Goal: Task Accomplishment & Management: Manage account settings

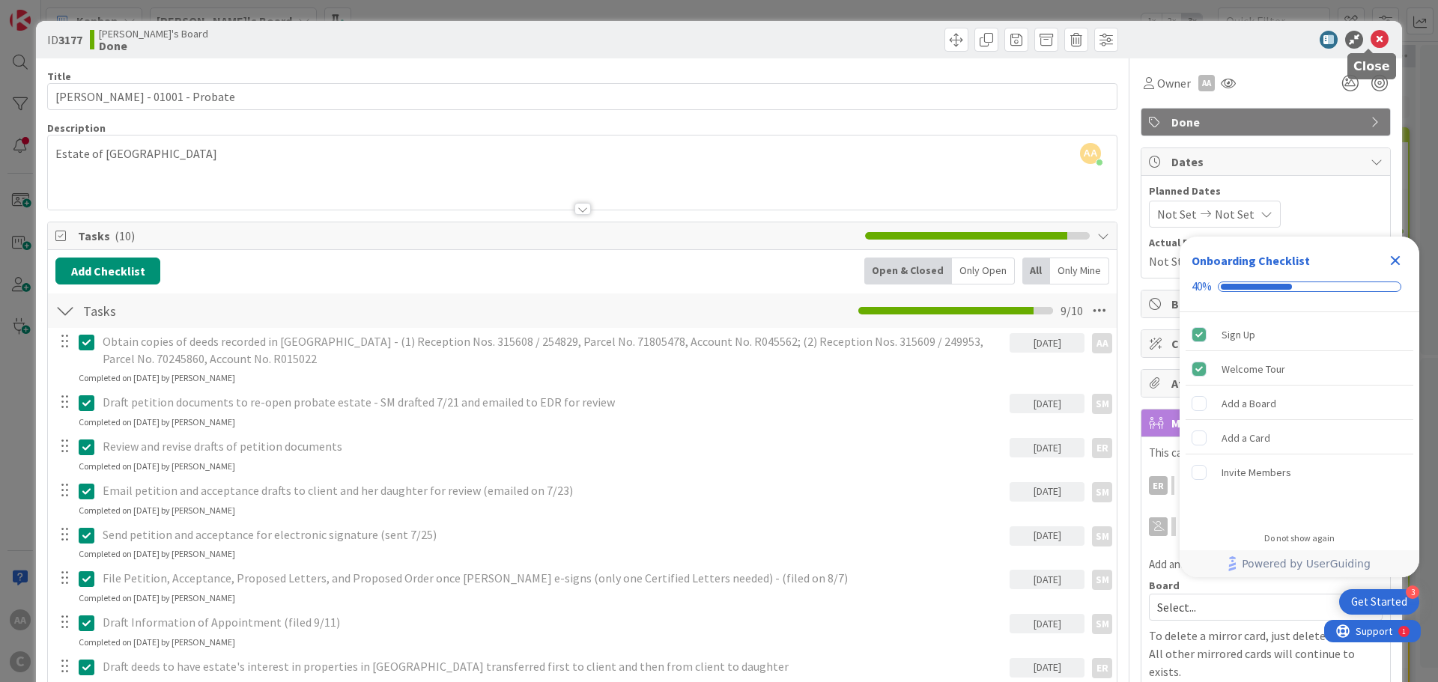
click at [1371, 38] on icon at bounding box center [1380, 40] width 18 height 18
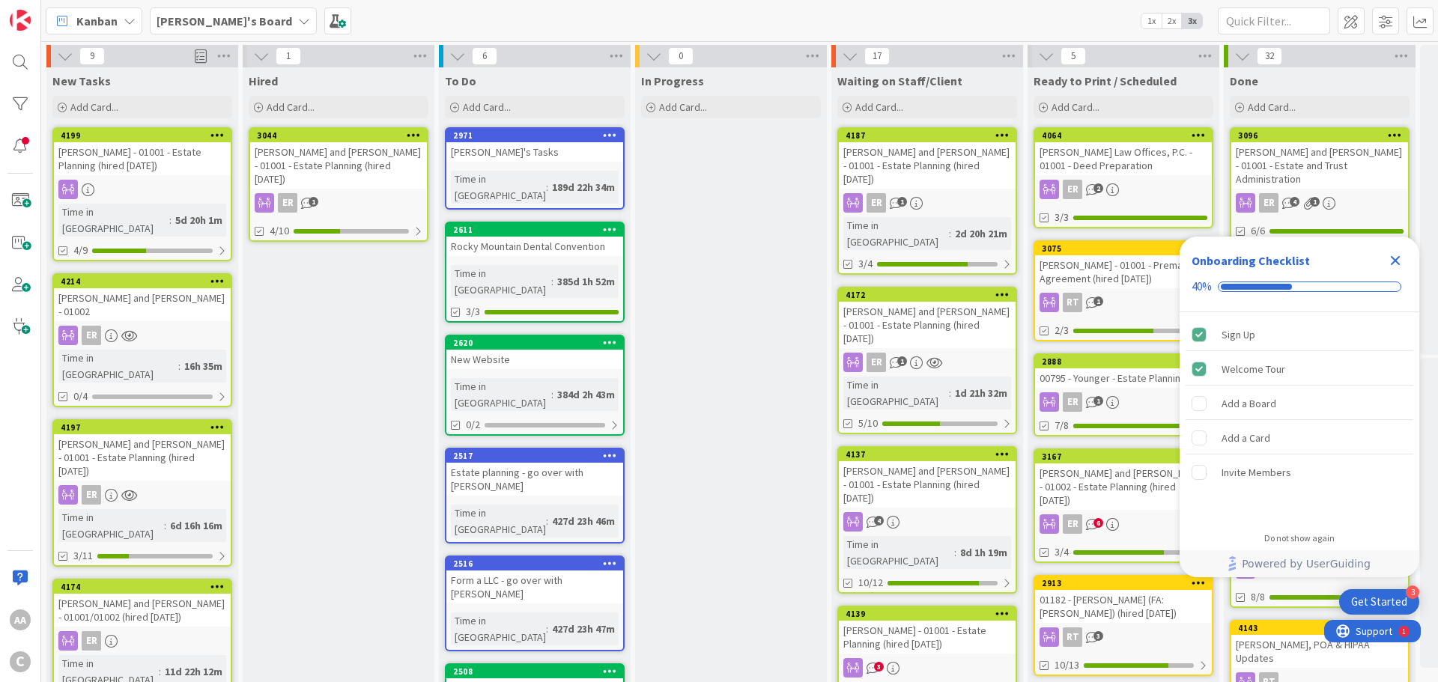
click at [1392, 261] on icon "Close Checklist" at bounding box center [1395, 261] width 18 height 18
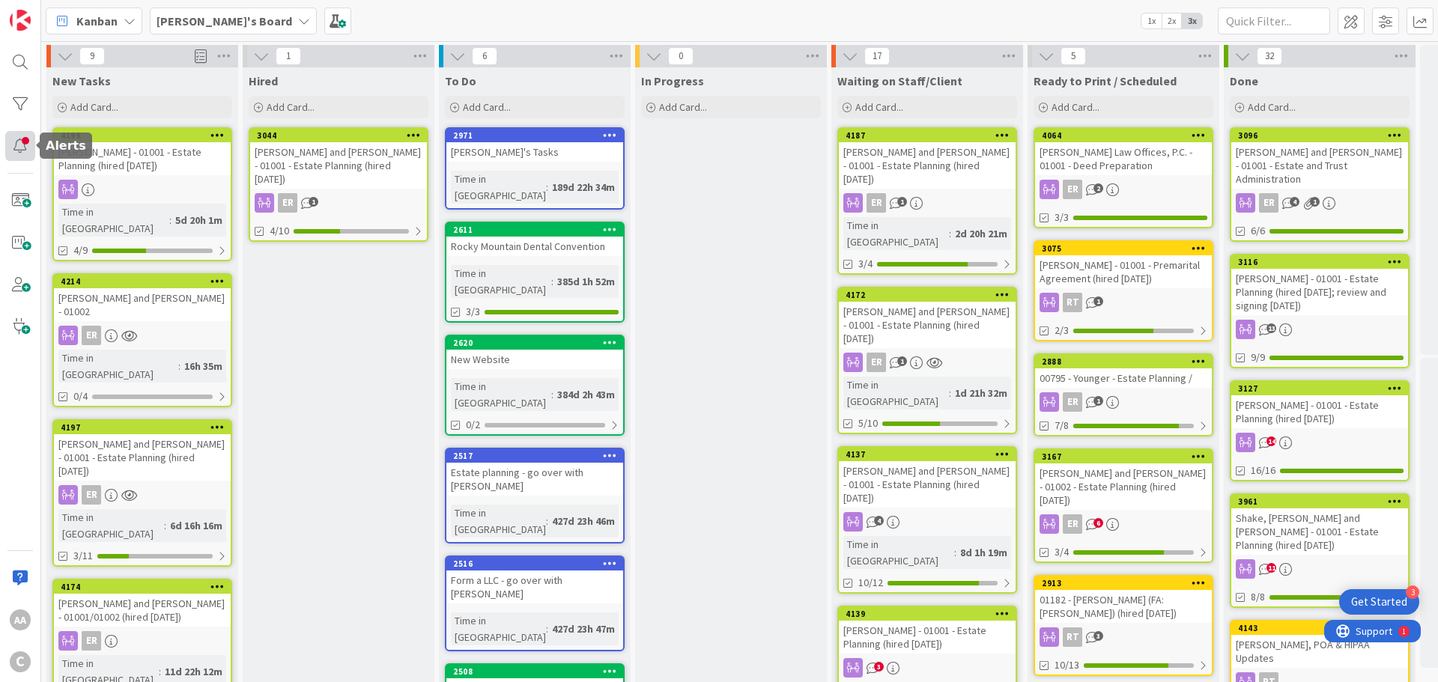
click at [8, 147] on div at bounding box center [20, 146] width 30 height 30
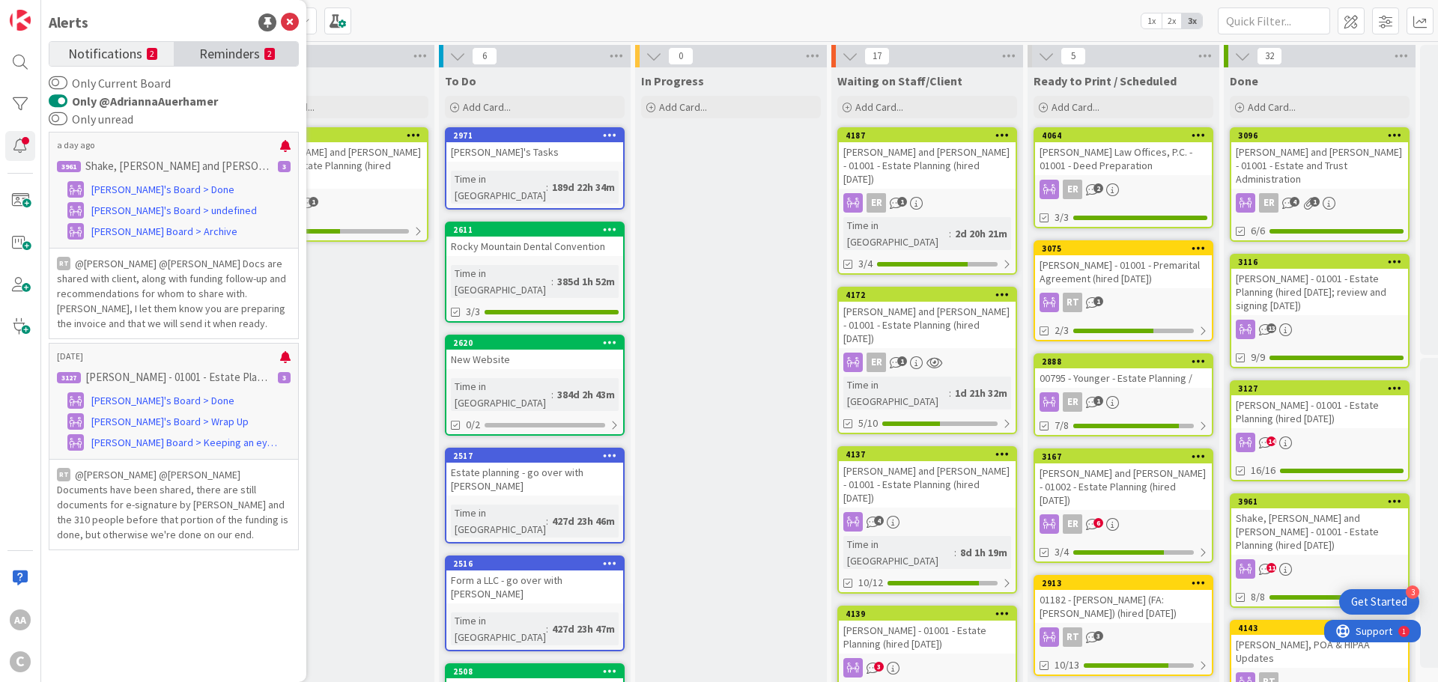
click at [204, 52] on span "Reminders" at bounding box center [229, 52] width 61 height 21
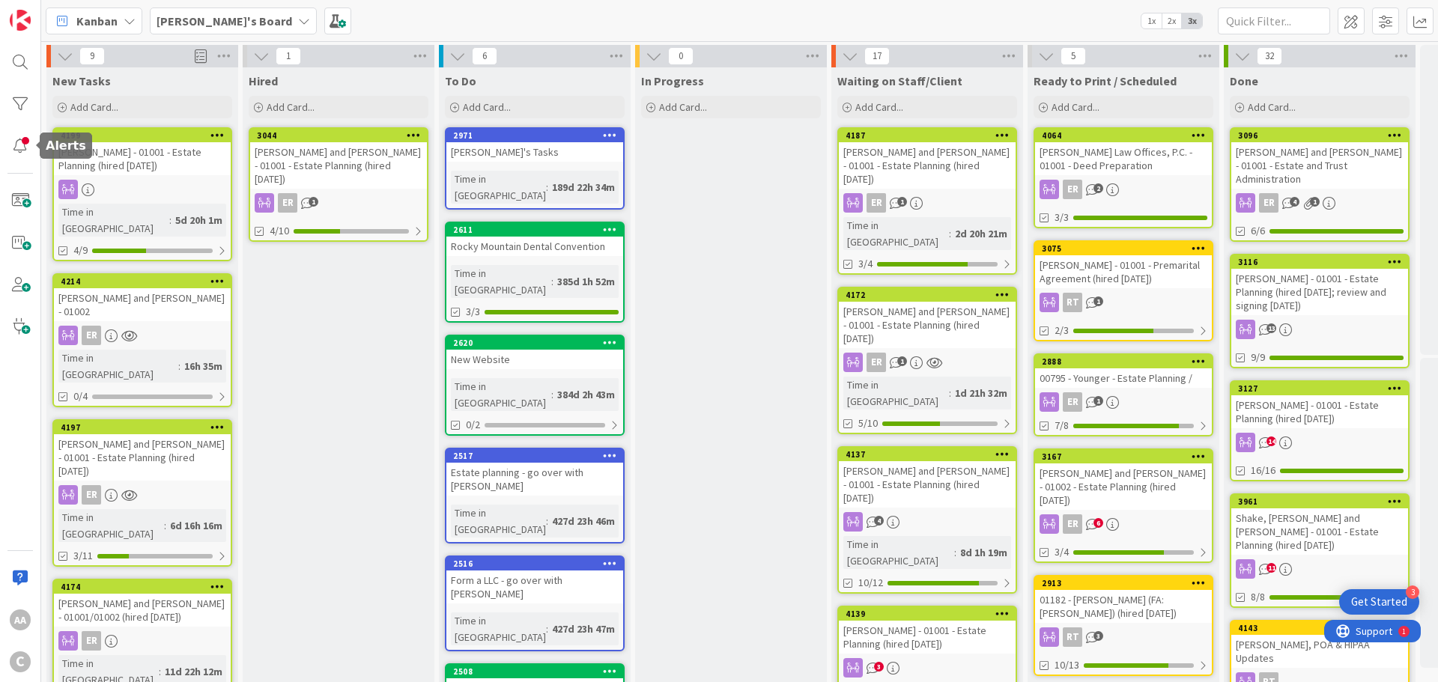
click at [10, 162] on div "AA C" at bounding box center [20, 341] width 41 height 682
click at [12, 148] on div at bounding box center [20, 146] width 30 height 30
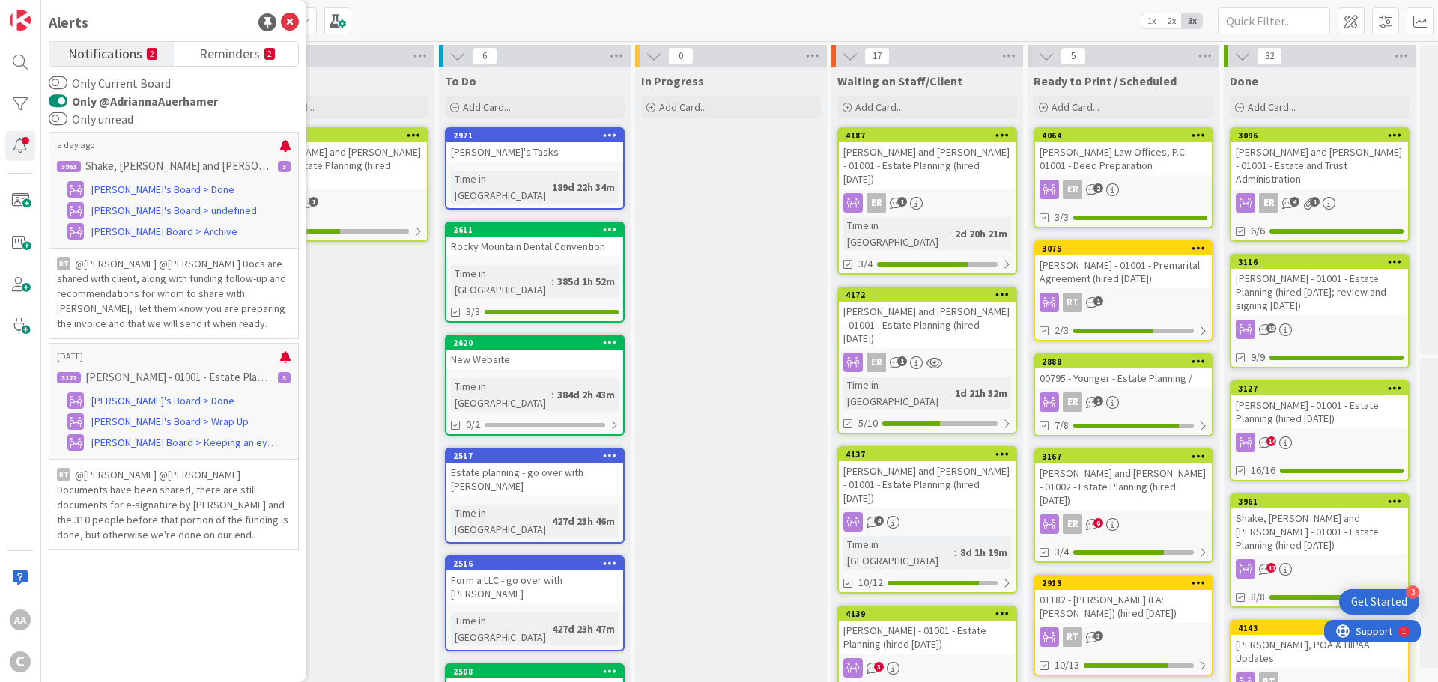
click at [99, 46] on span "Notifications" at bounding box center [105, 52] width 74 height 21
click at [197, 58] on link "Reminders 2" at bounding box center [236, 54] width 124 height 24
